Goal: Task Accomplishment & Management: Use online tool/utility

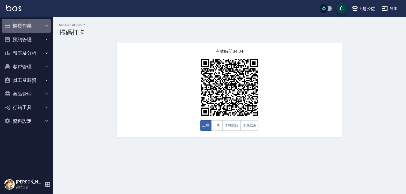
click at [15, 26] on button "櫃檯作業" at bounding box center [26, 26] width 49 height 14
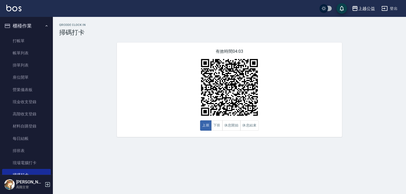
click at [24, 38] on link "打帳單" at bounding box center [26, 41] width 49 height 12
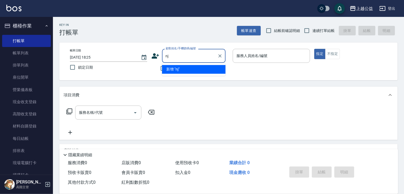
type input "n"
type input "蘇"
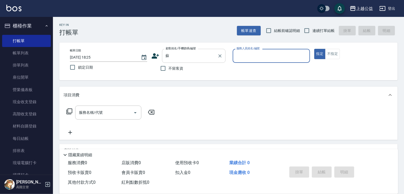
click at [314, 49] on button "指定" at bounding box center [319, 54] width 11 height 10
type button "true"
click at [180, 60] on input "蘇" at bounding box center [189, 55] width 51 height 9
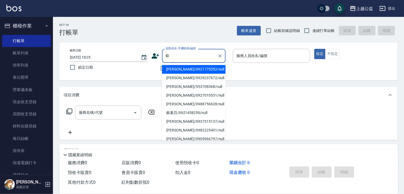
click at [181, 68] on li "[PERSON_NAME]/0921775352/null" at bounding box center [193, 69] width 63 height 9
type input "[PERSON_NAME]/0921775352/null"
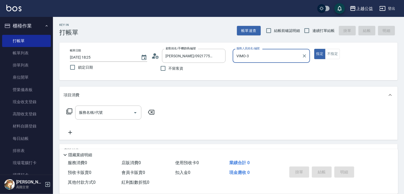
type input "VIMO-3"
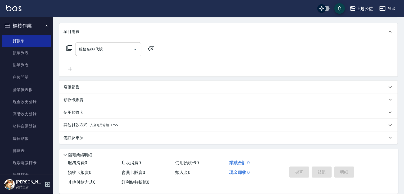
drag, startPoint x: 184, startPoint y: 136, endPoint x: 181, endPoint y: 158, distance: 21.3
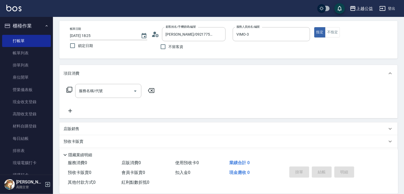
scroll to position [63, 0]
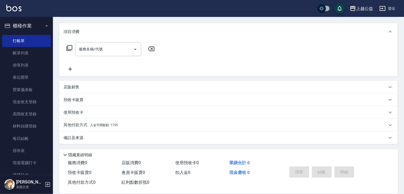
drag, startPoint x: 173, startPoint y: 158, endPoint x: 169, endPoint y: 165, distance: 8.1
click at [106, 128] on p "其他付款方式 入金可用餘額: 1755" at bounding box center [90, 125] width 54 height 6
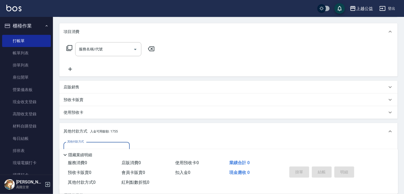
scroll to position [0, 0]
